Goal: Task Accomplishment & Management: Manage account settings

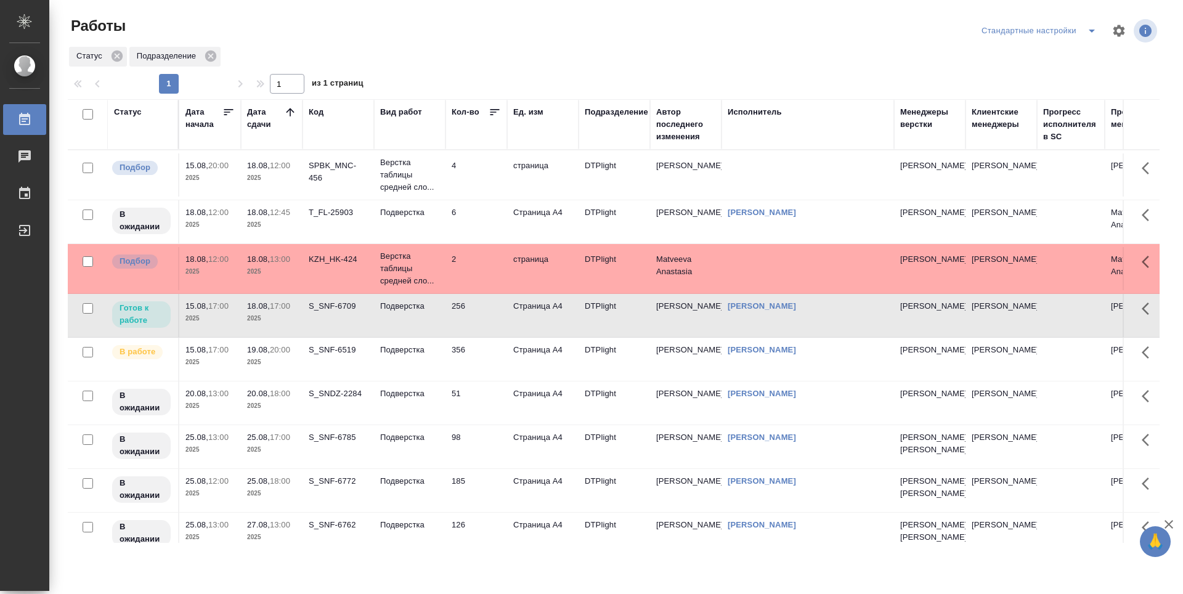
click at [480, 196] on td "256" at bounding box center [476, 174] width 62 height 43
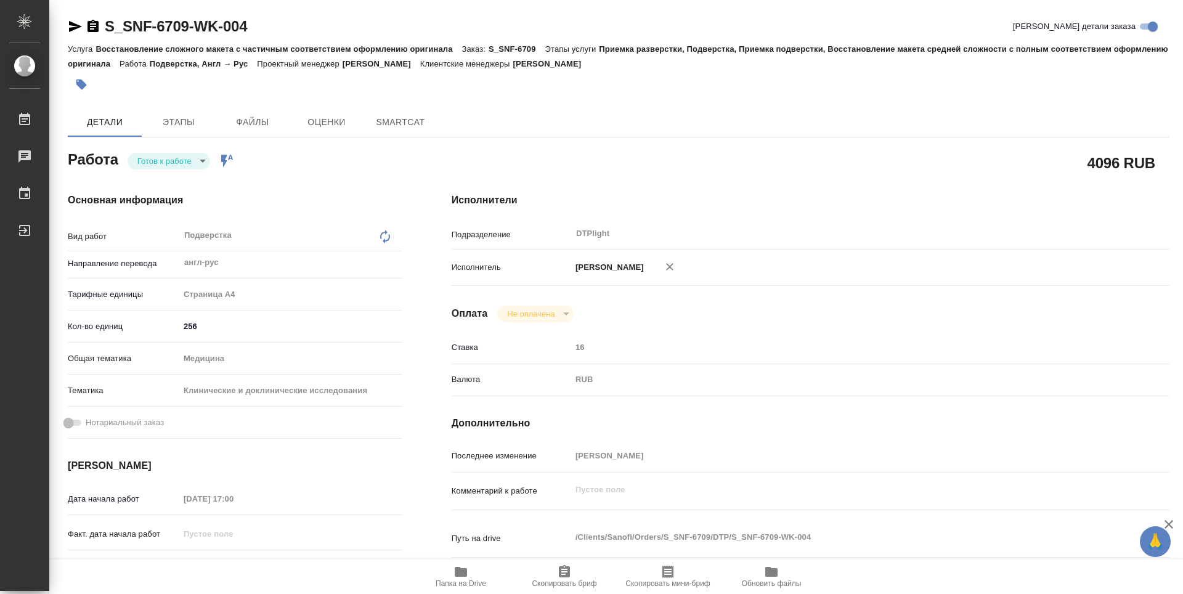
type textarea "x"
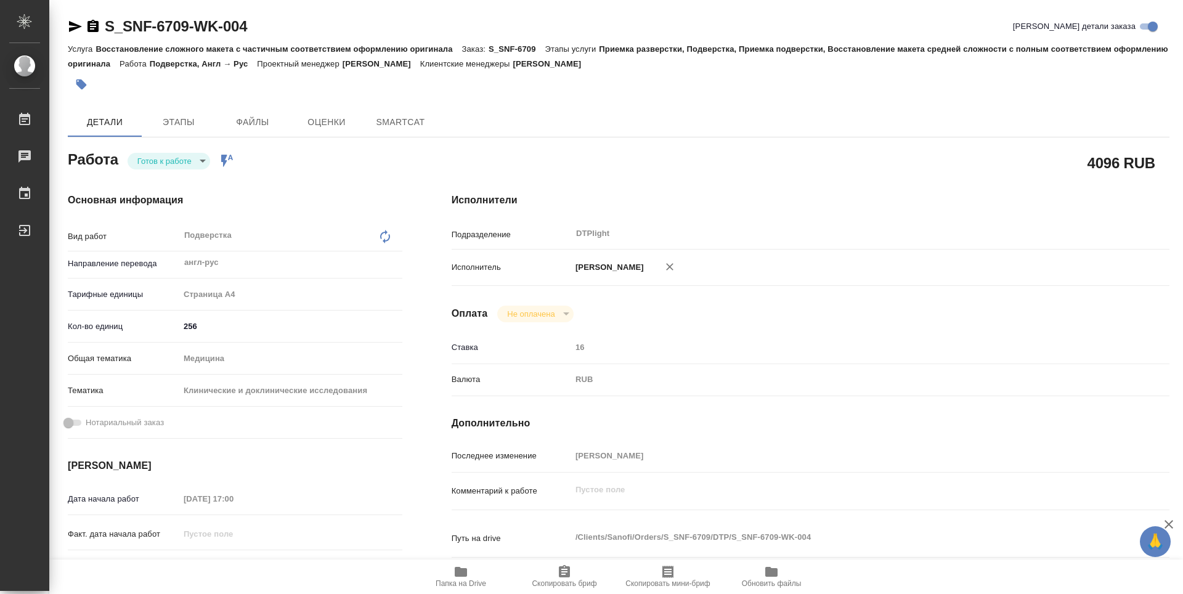
type textarea "x"
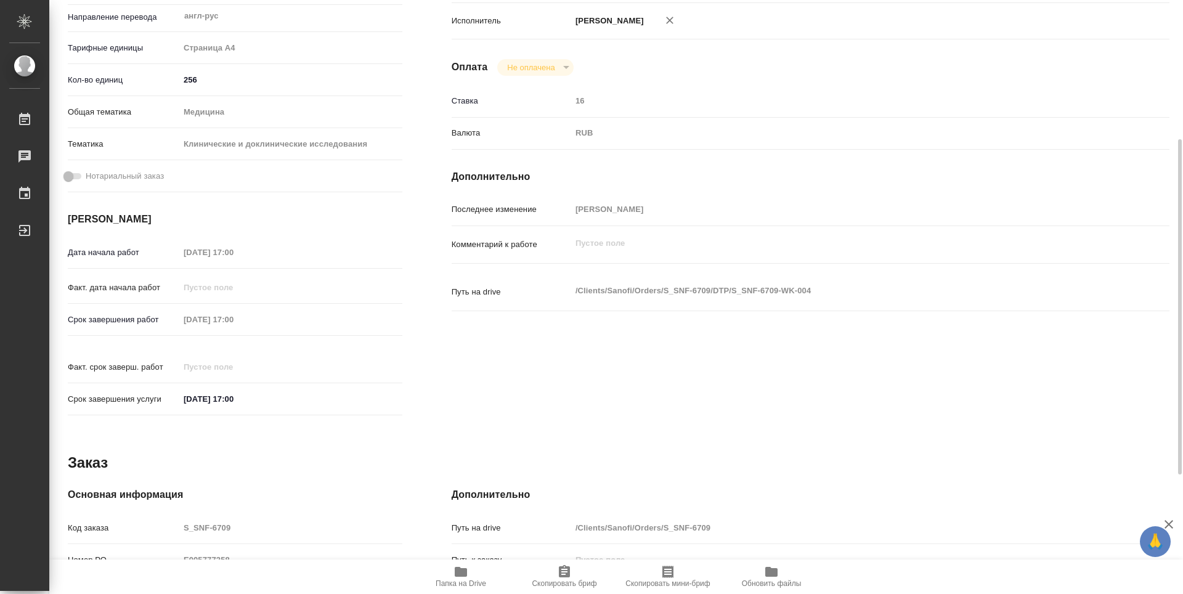
type textarea "x"
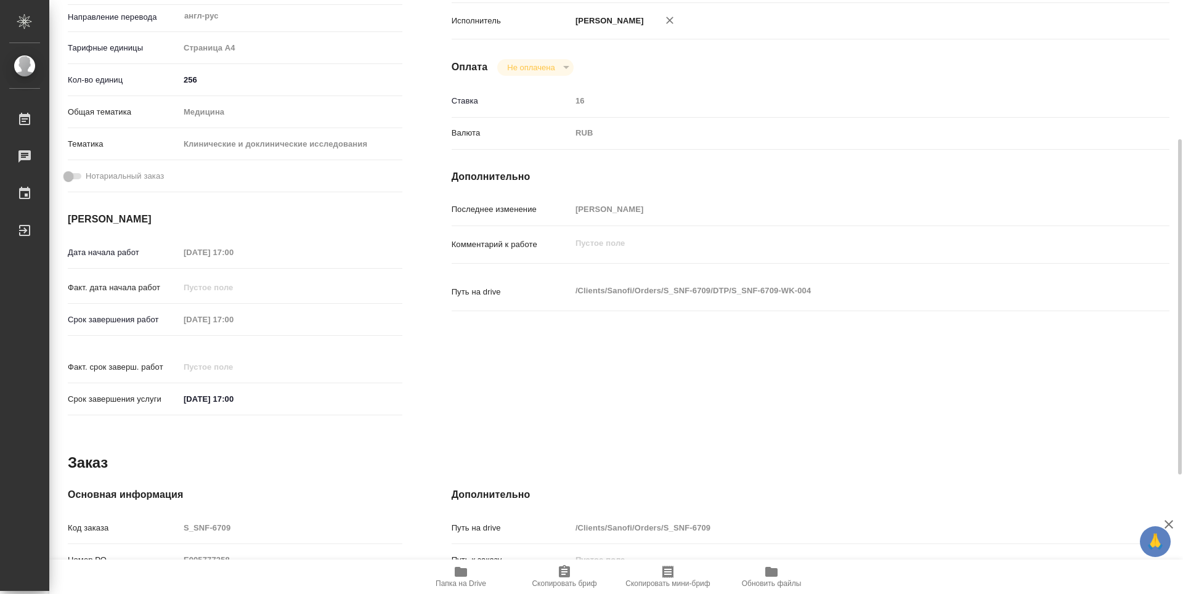
scroll to position [431, 0]
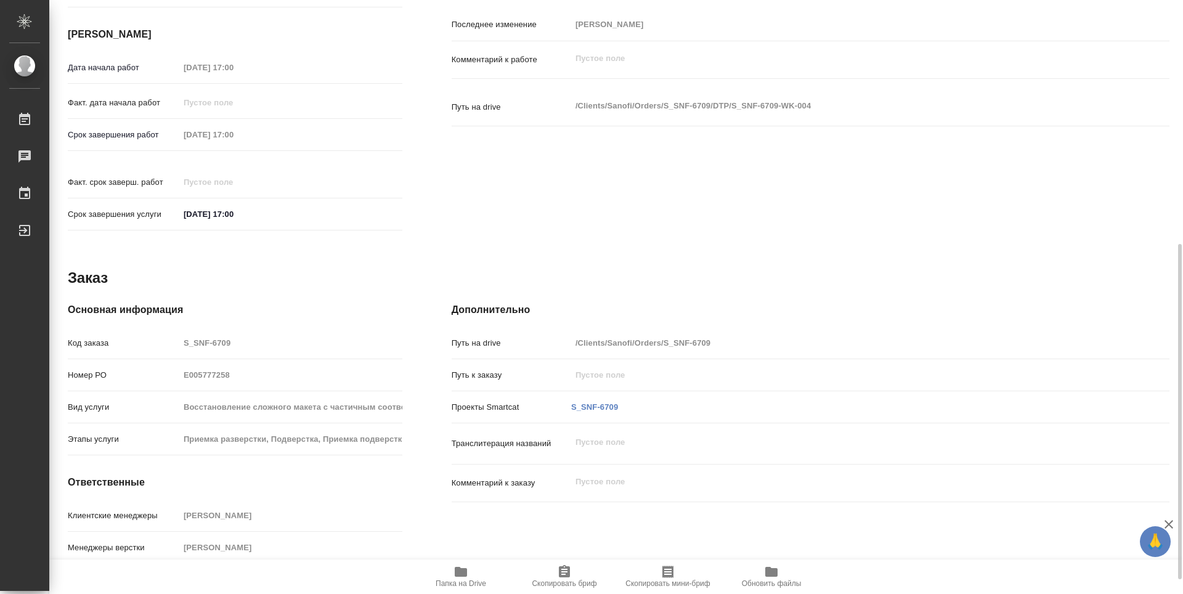
type textarea "x"
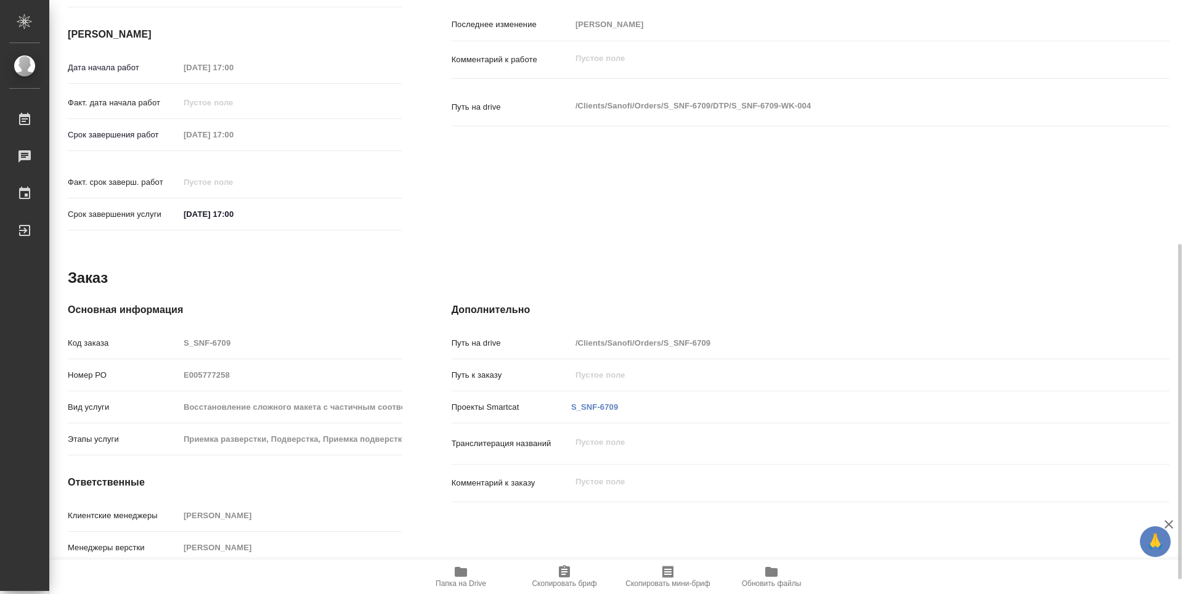
click at [448, 567] on span "Папка на Drive" at bounding box center [460, 575] width 89 height 23
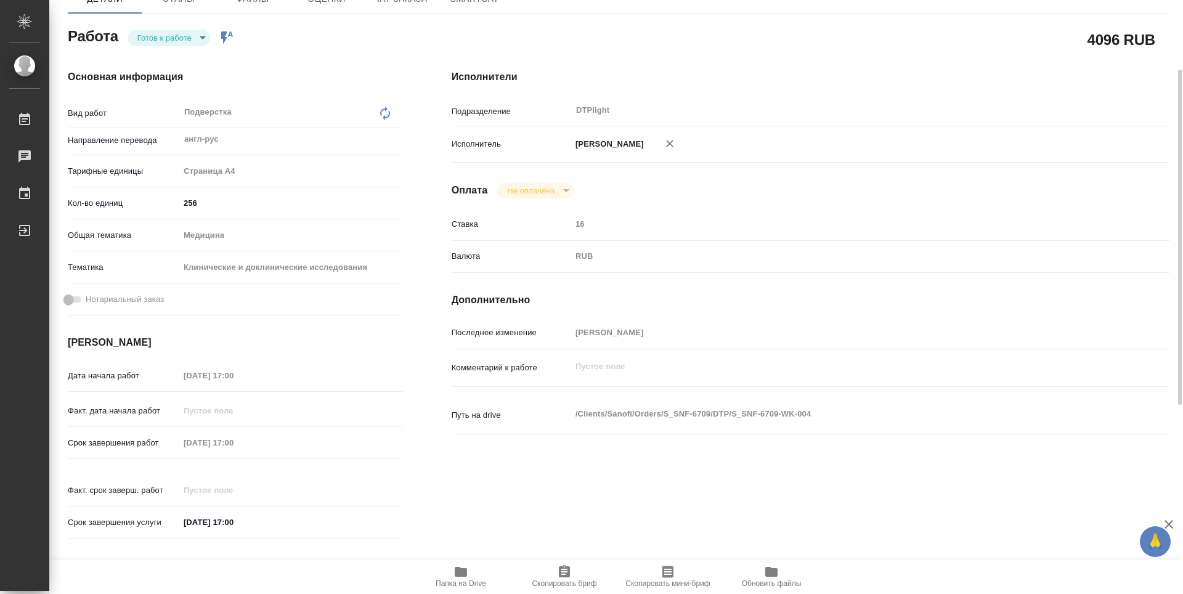
scroll to position [0, 0]
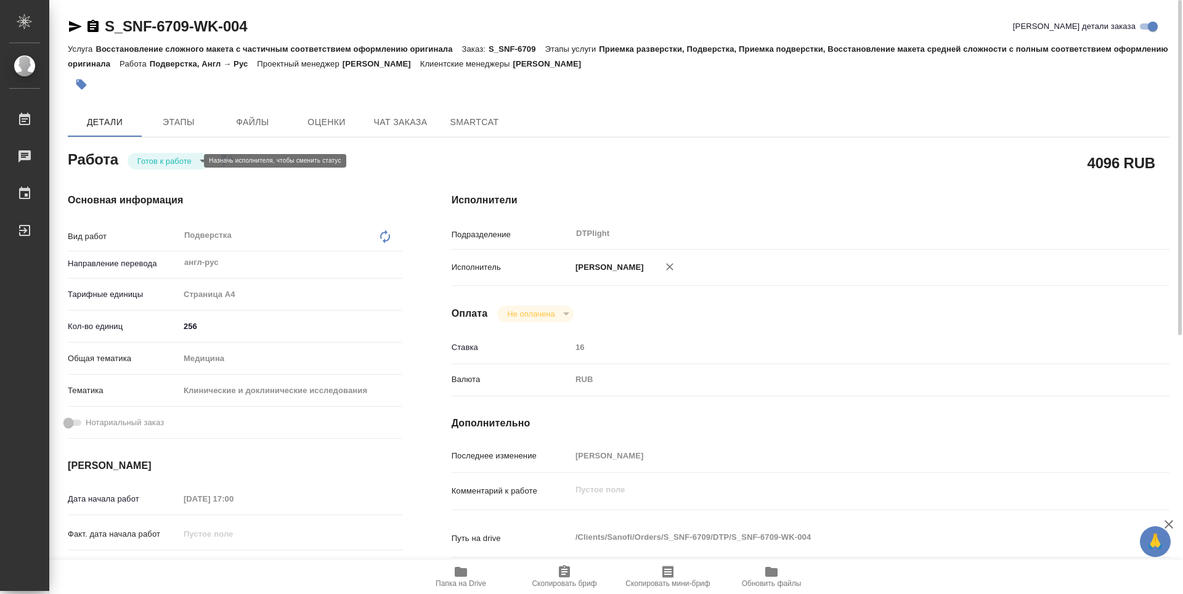
click at [192, 156] on body "🙏 .cls-1 fill:#fff; AWATERA Guselnikov Roman Работы 0 Чаты График Выйти S_SNF-6…" at bounding box center [591, 297] width 1183 height 594
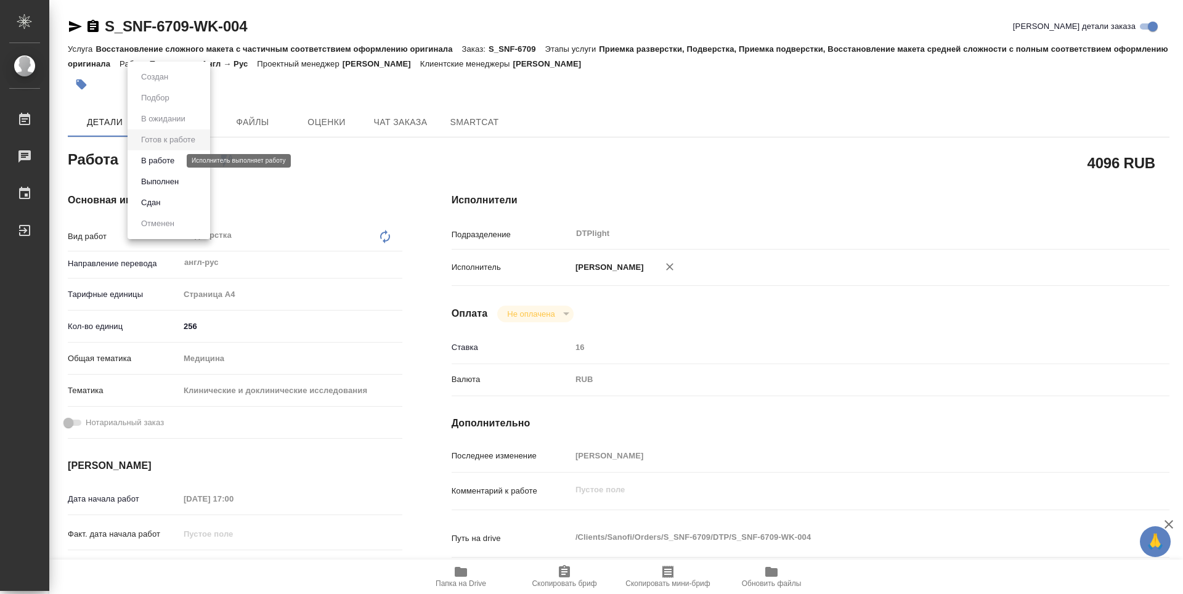
click at [171, 164] on button "В работе" at bounding box center [157, 161] width 41 height 14
type textarea "x"
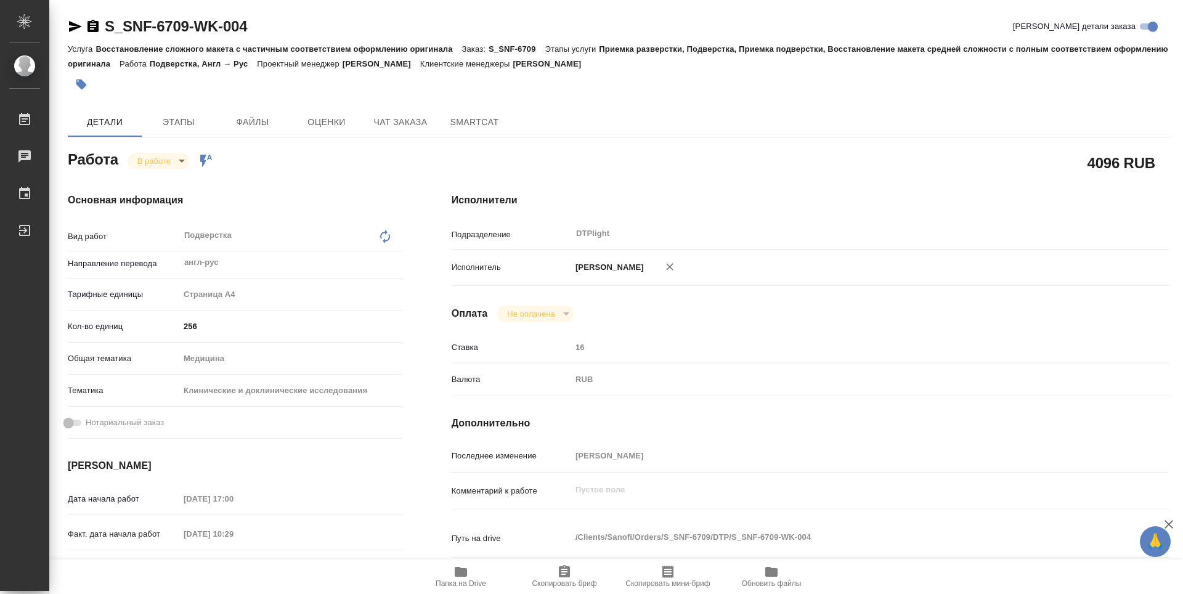
type textarea "x"
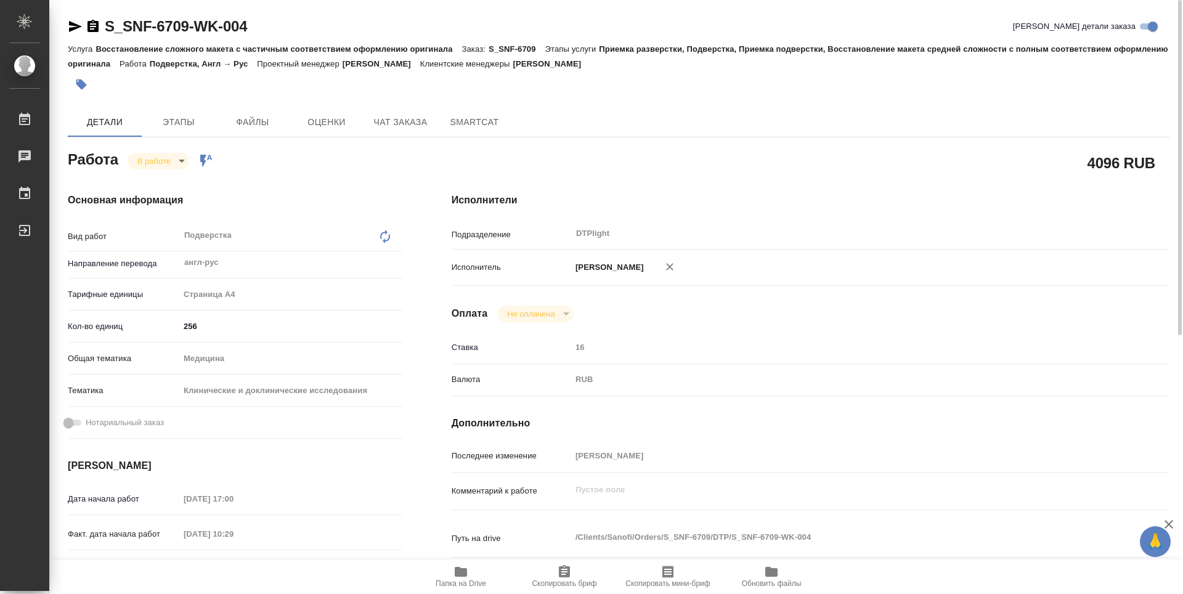
type textarea "x"
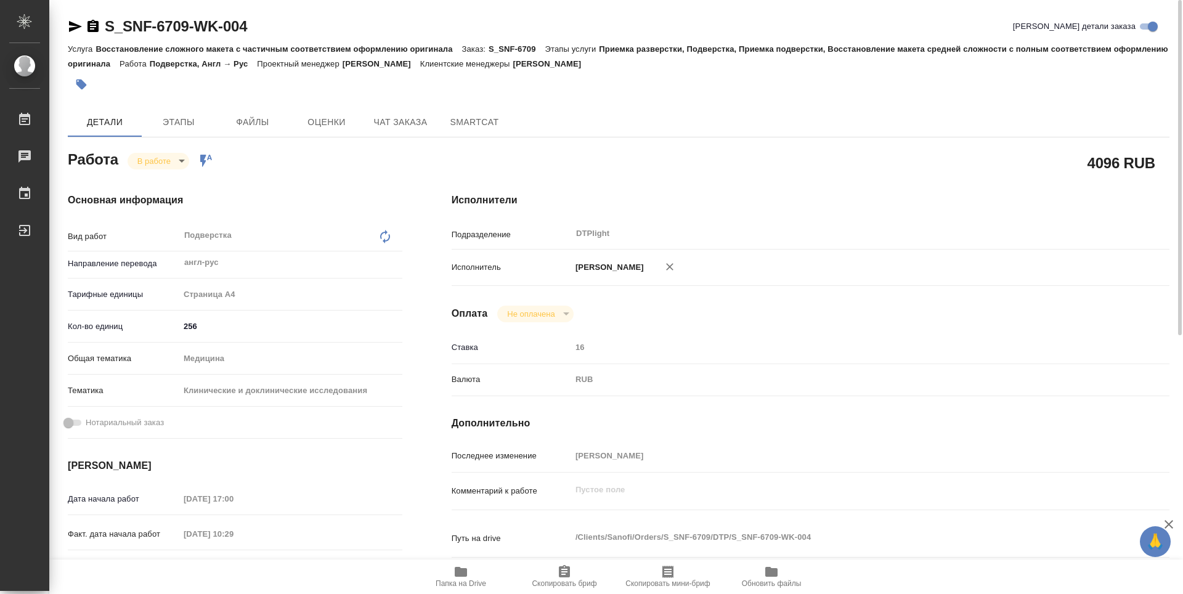
type textarea "x"
click at [91, 30] on icon "button" at bounding box center [92, 26] width 11 height 12
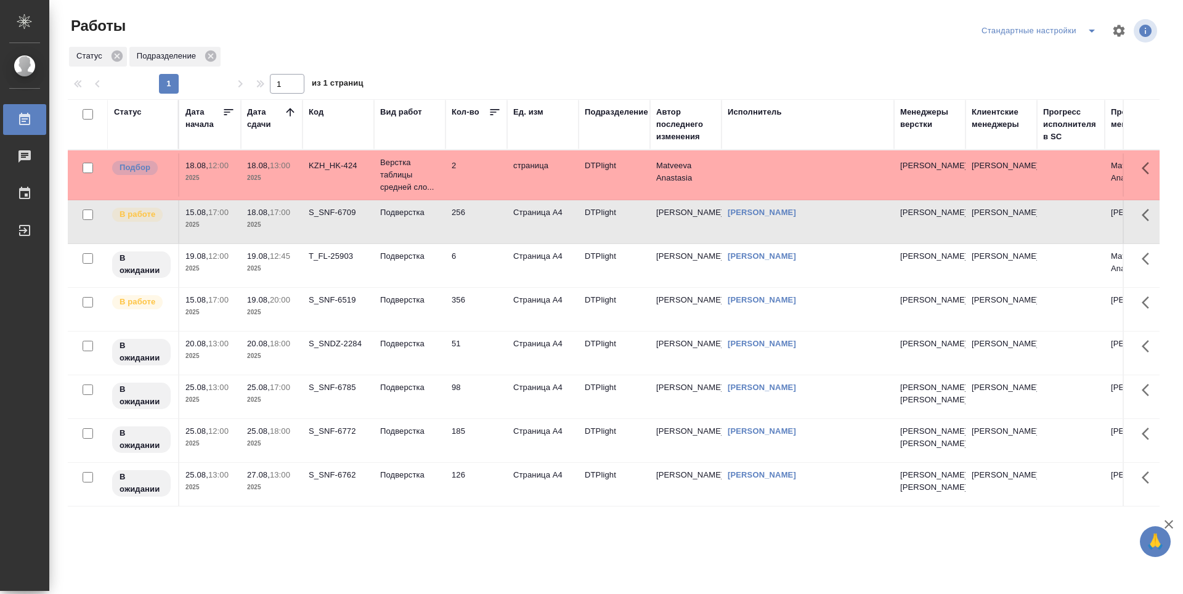
click at [499, 196] on td "6" at bounding box center [476, 174] width 62 height 43
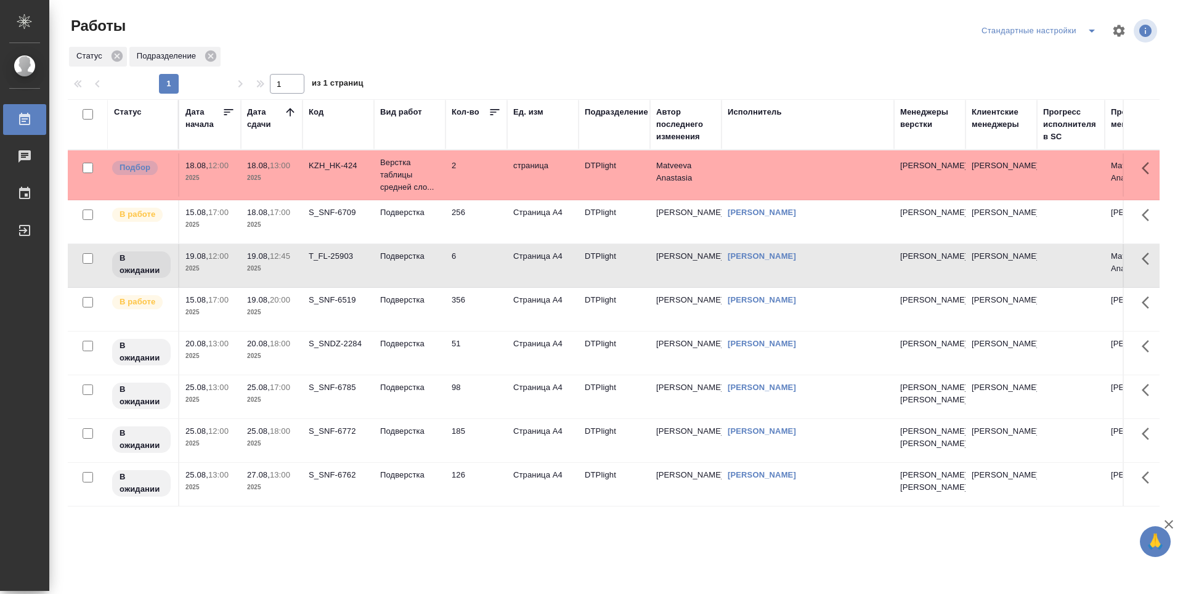
click at [502, 196] on td "256" at bounding box center [476, 174] width 62 height 43
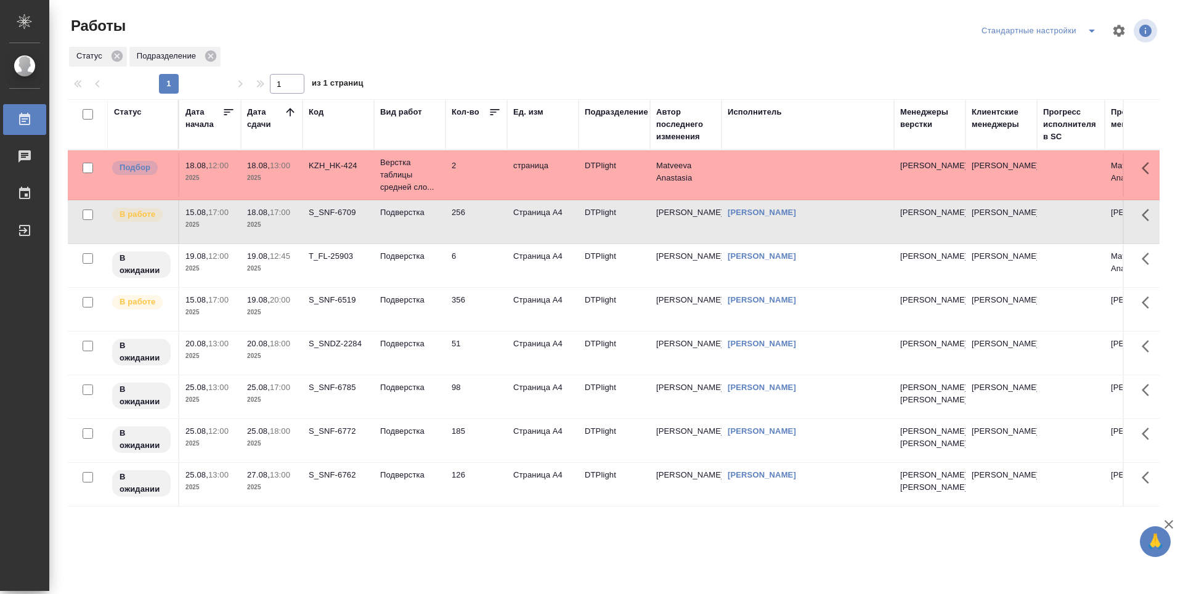
click at [491, 196] on td "6" at bounding box center [476, 174] width 62 height 43
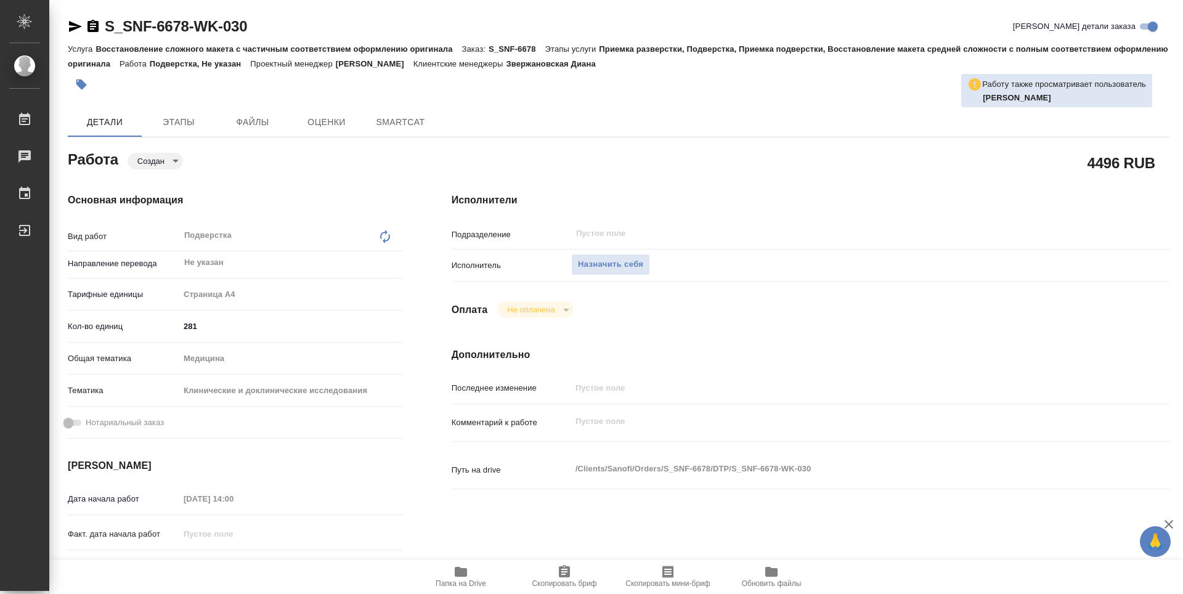
type textarea "x"
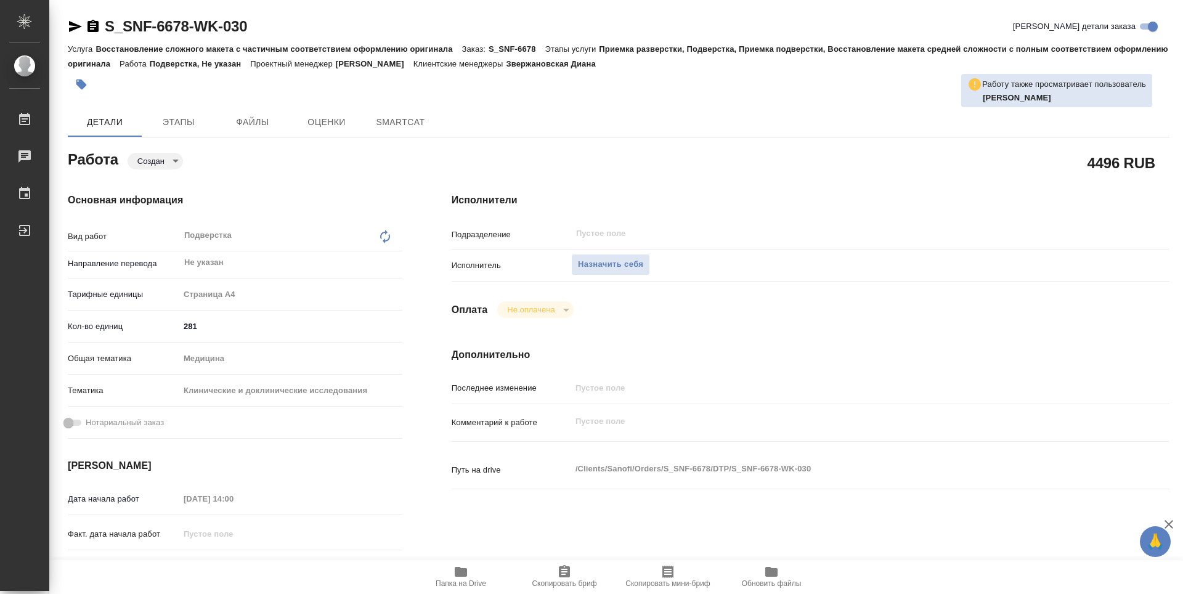
type textarea "x"
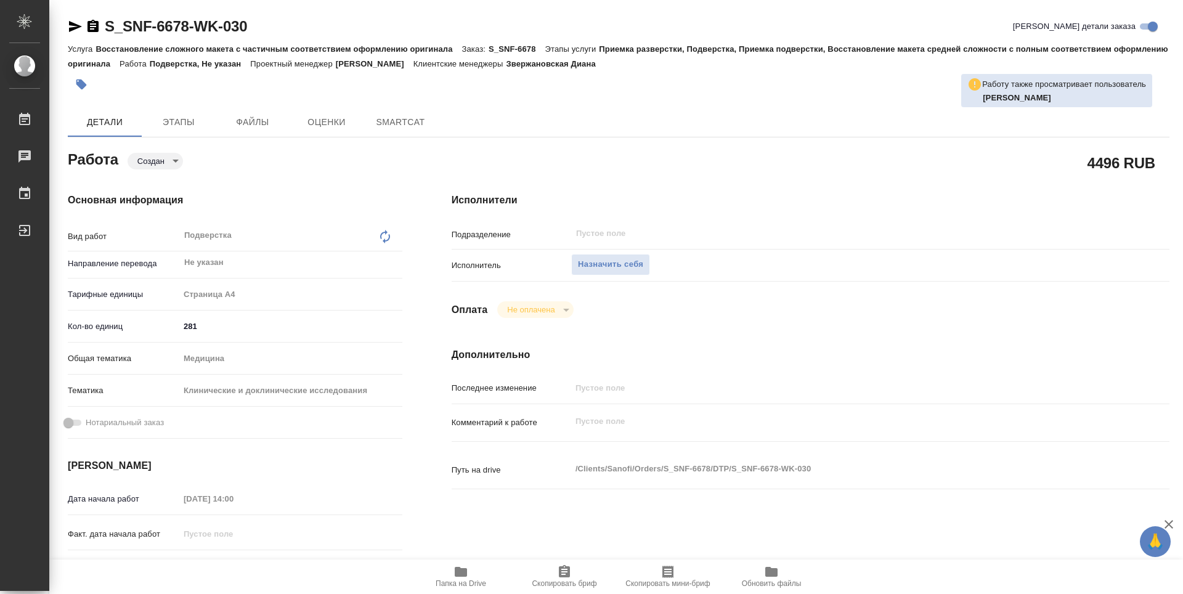
type textarea "x"
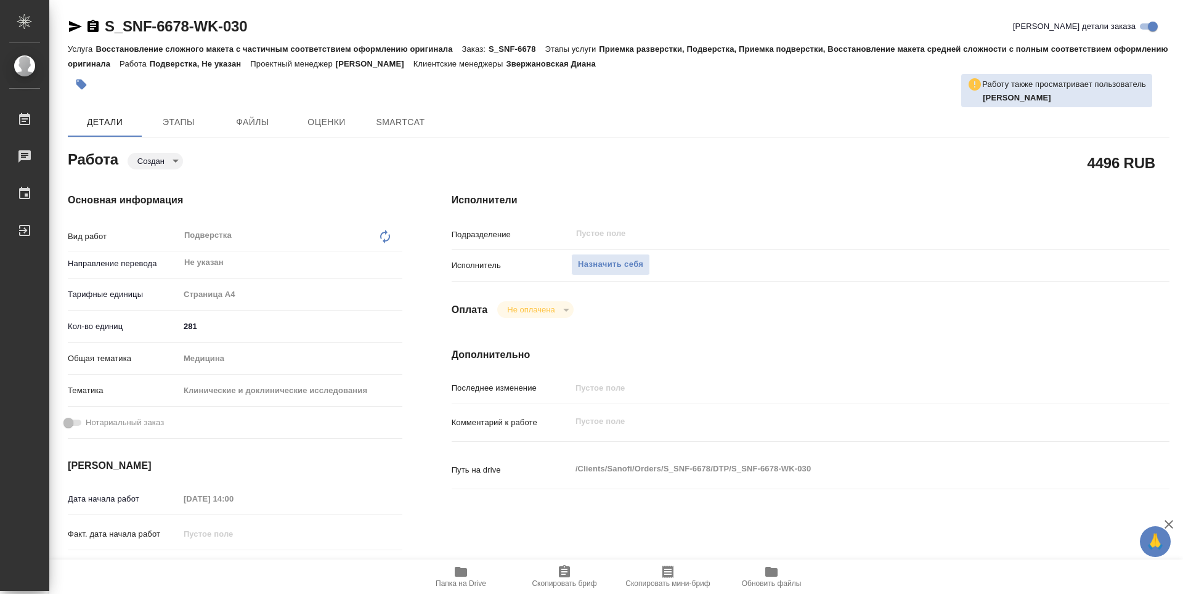
type textarea "x"
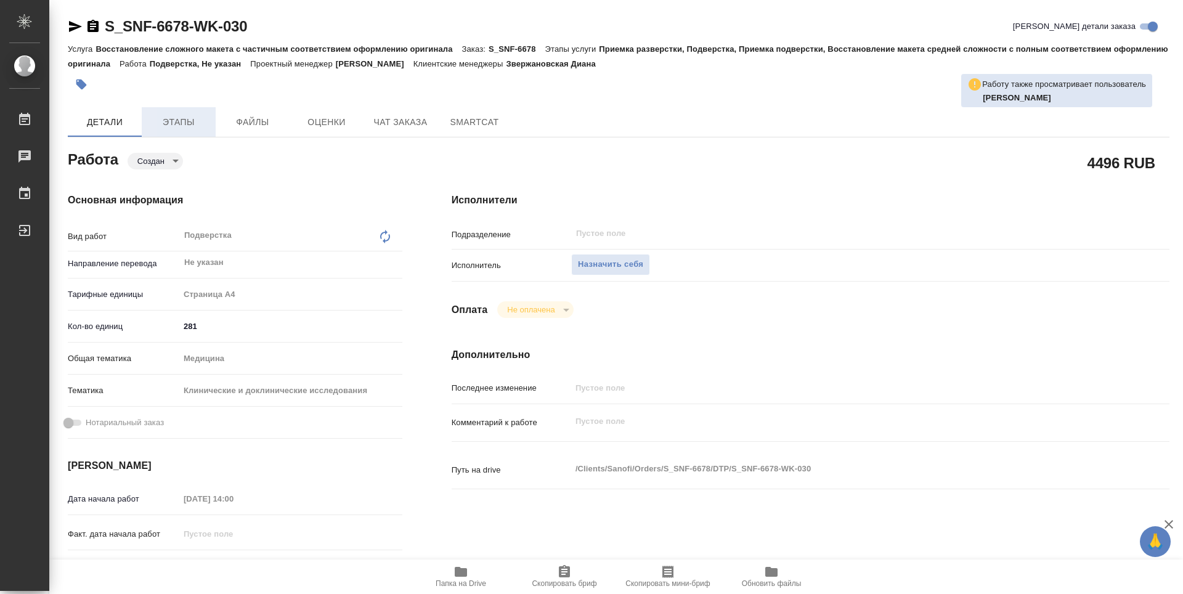
click at [167, 116] on span "Этапы" at bounding box center [178, 122] width 59 height 15
type textarea "x"
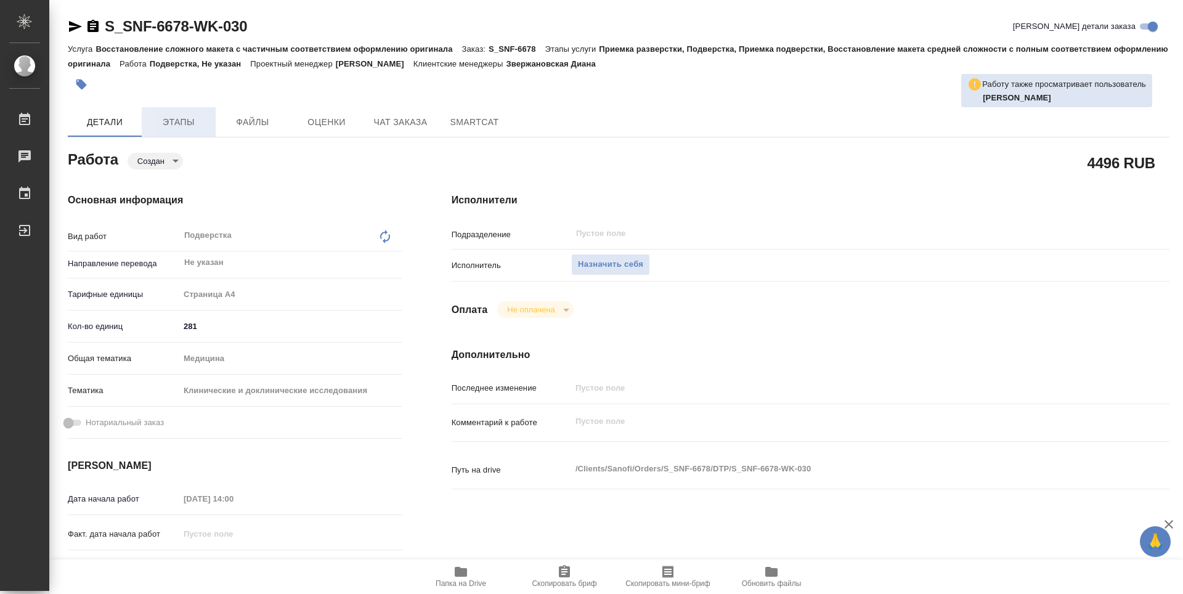
type textarea "x"
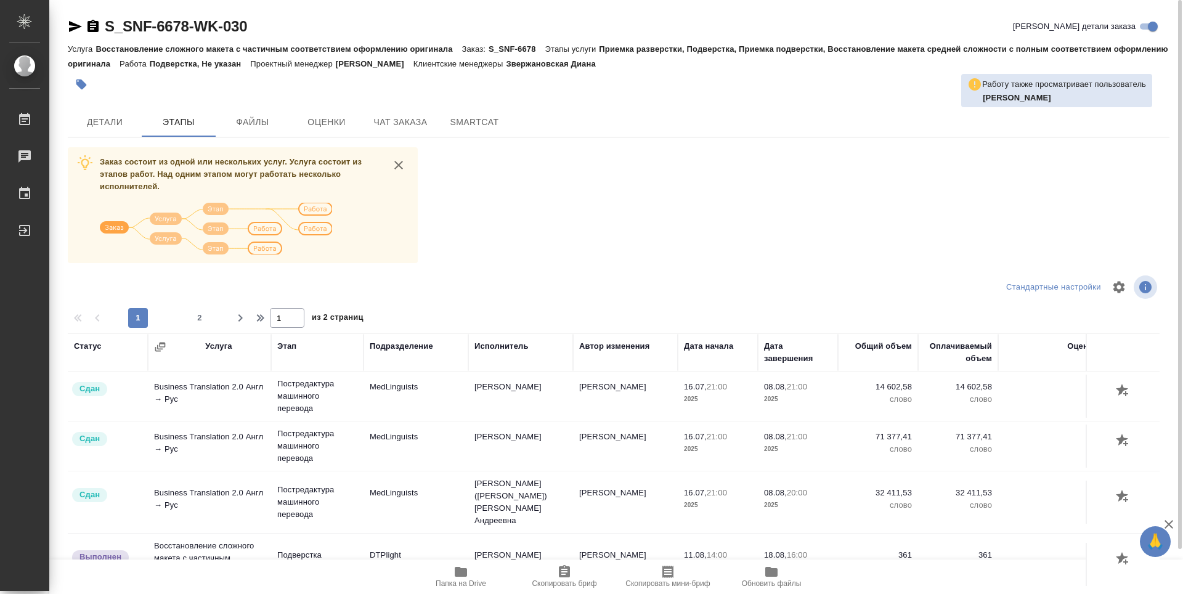
scroll to position [353, 0]
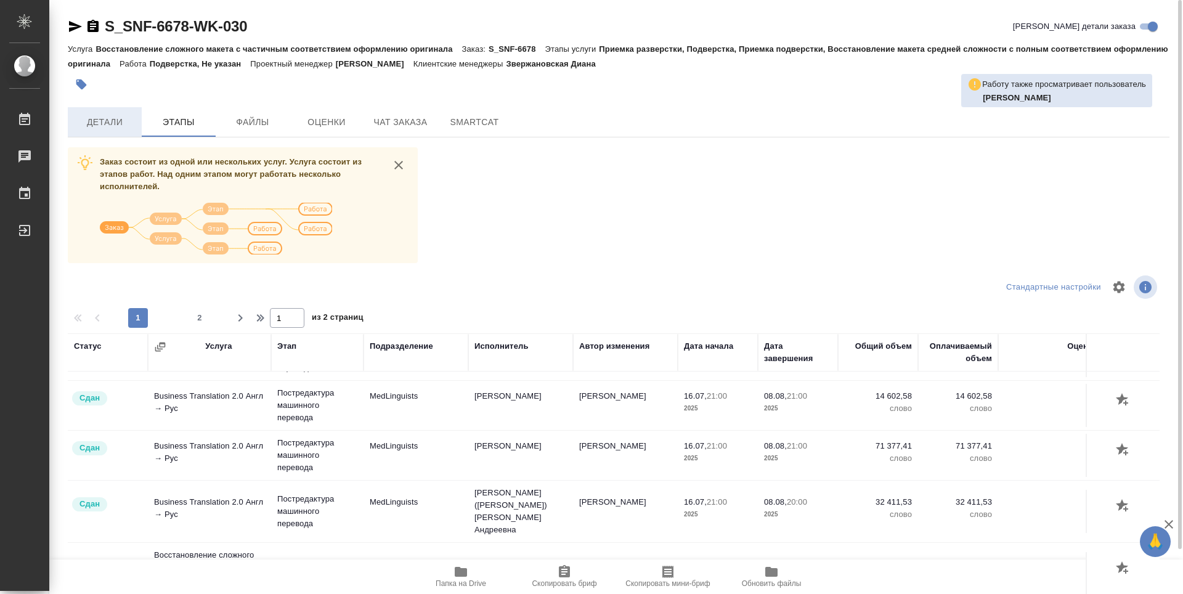
click at [130, 124] on span "Детали" at bounding box center [104, 122] width 59 height 15
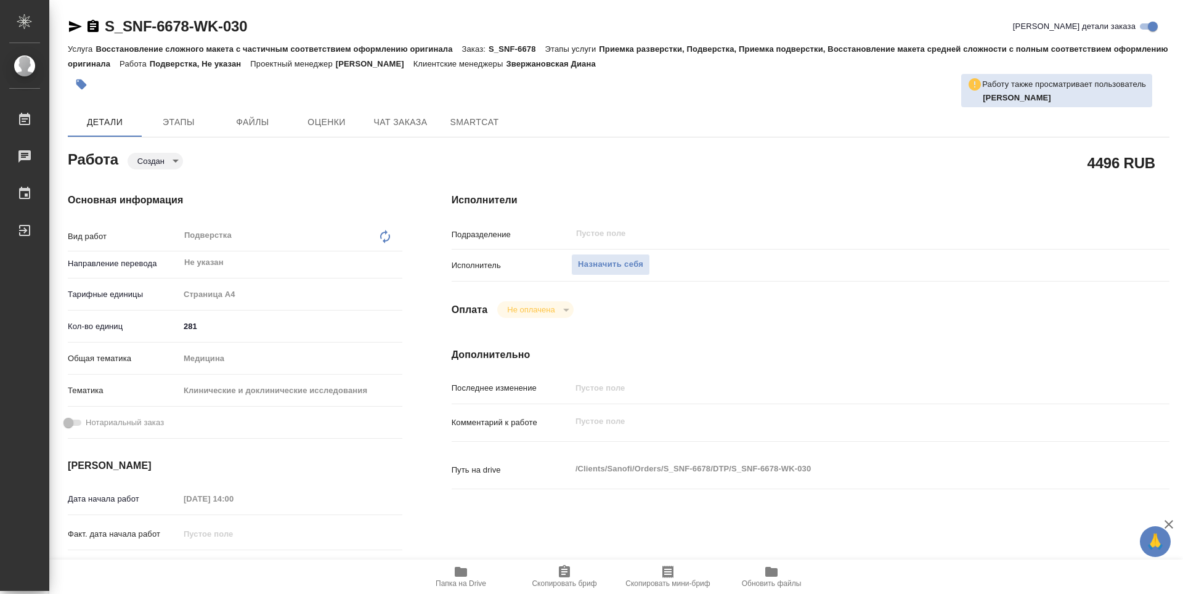
type textarea "x"
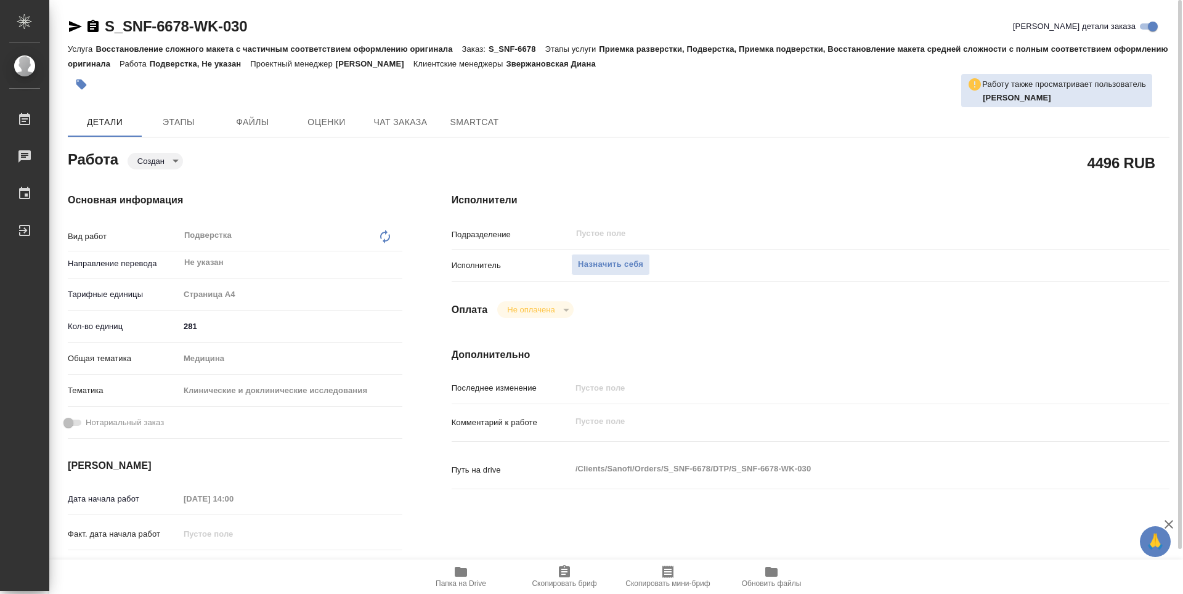
type textarea "x"
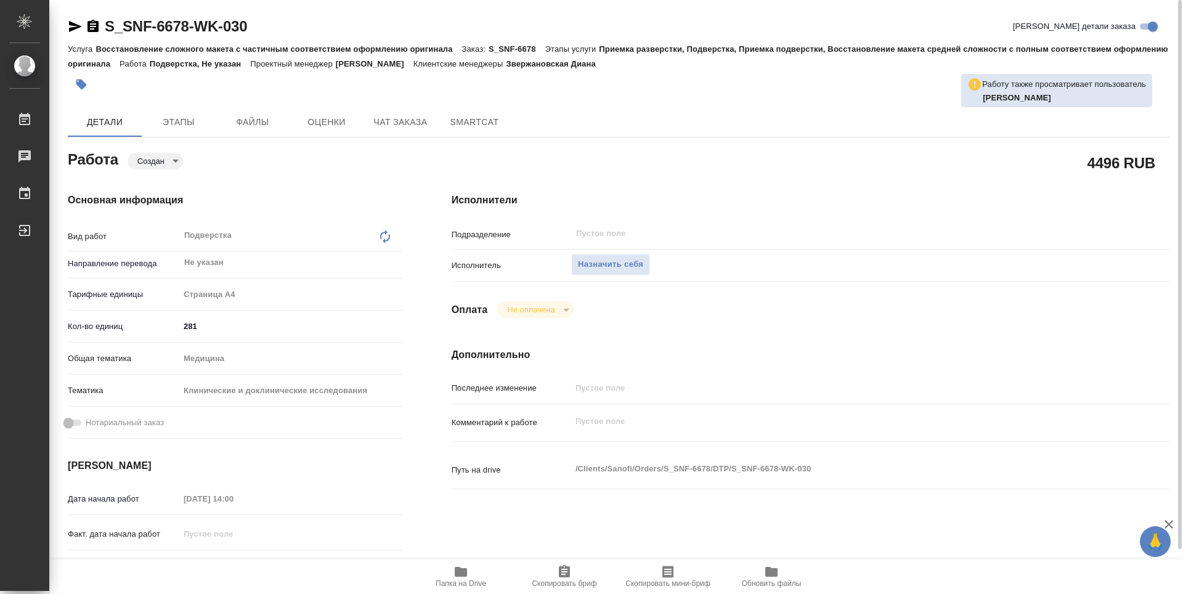
type textarea "x"
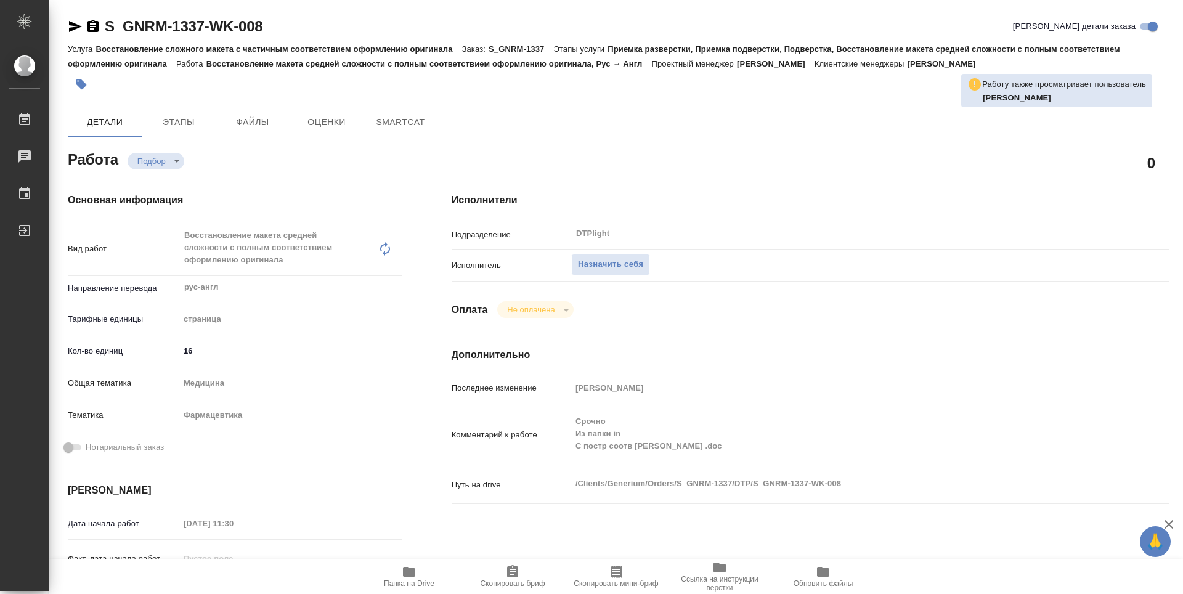
type textarea "x"
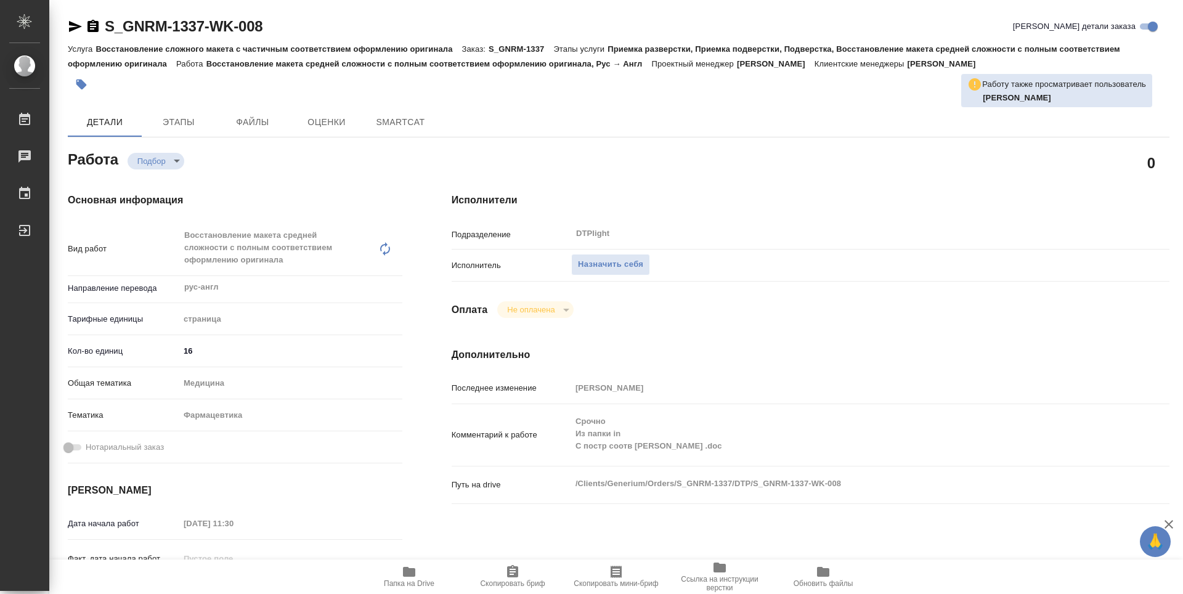
type textarea "x"
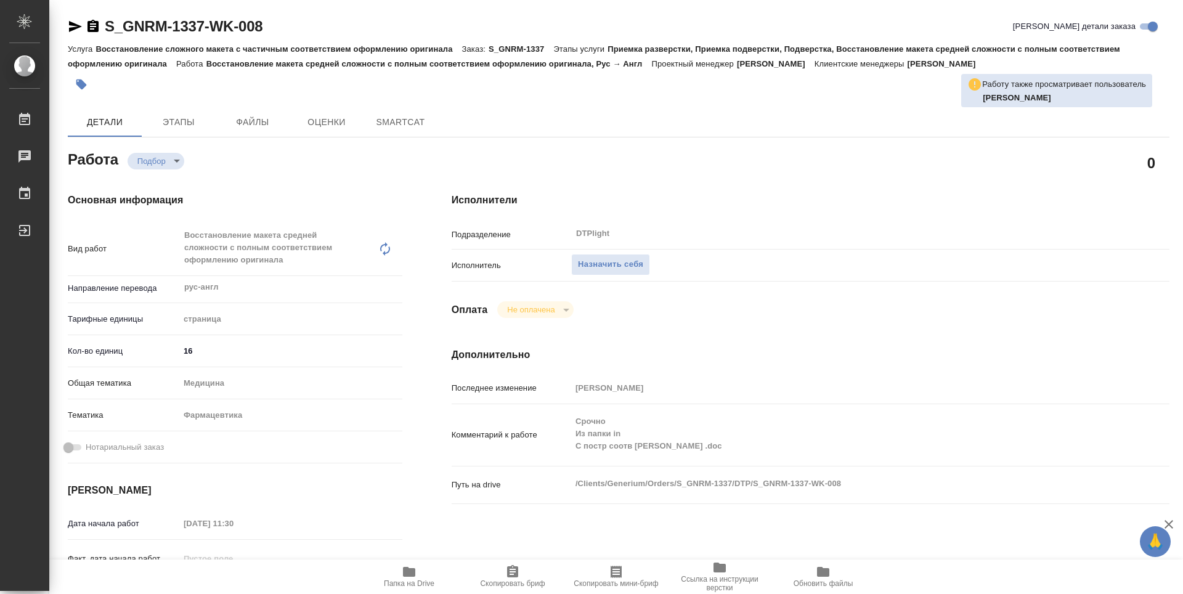
type textarea "x"
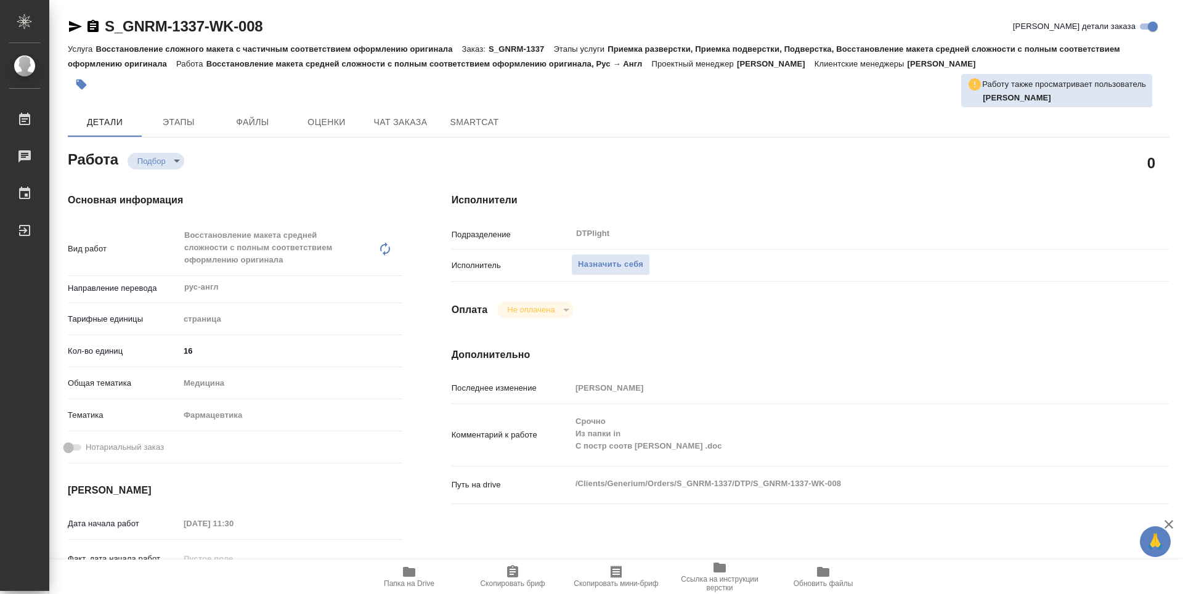
click at [410, 575] on icon "button" at bounding box center [409, 572] width 12 height 10
type textarea "x"
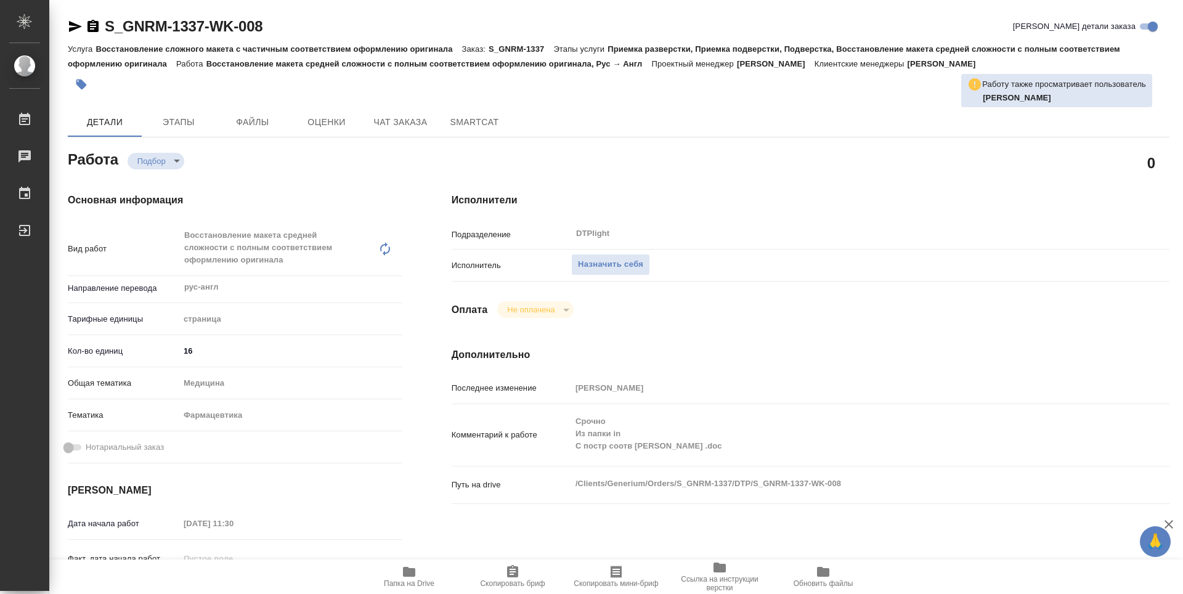
type textarea "x"
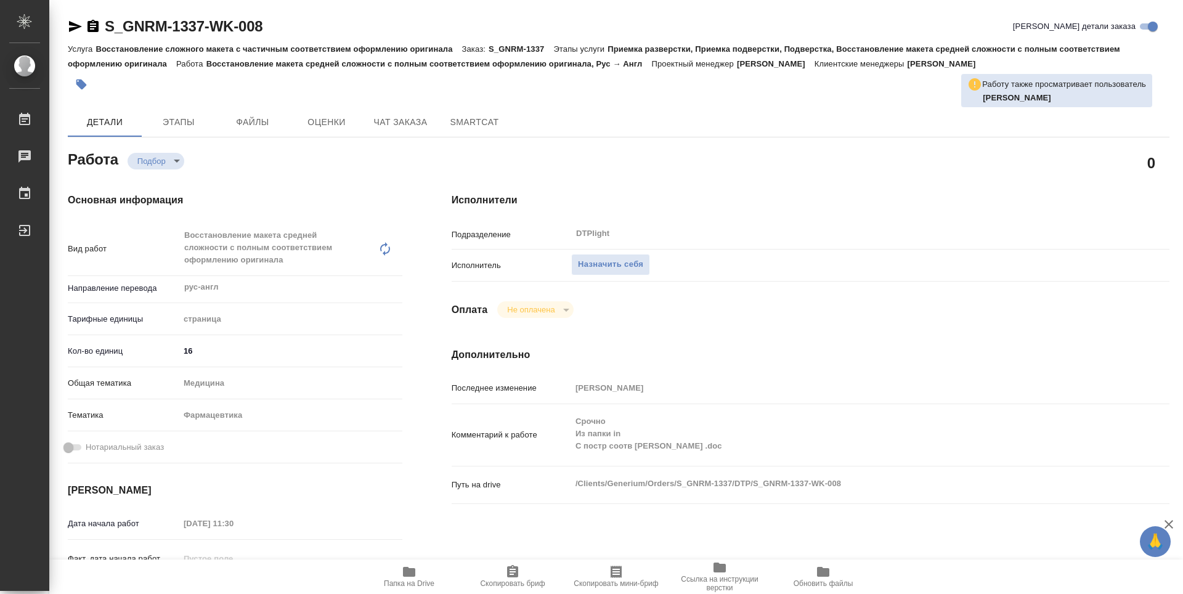
type textarea "x"
